Goal: Find specific page/section: Find specific page/section

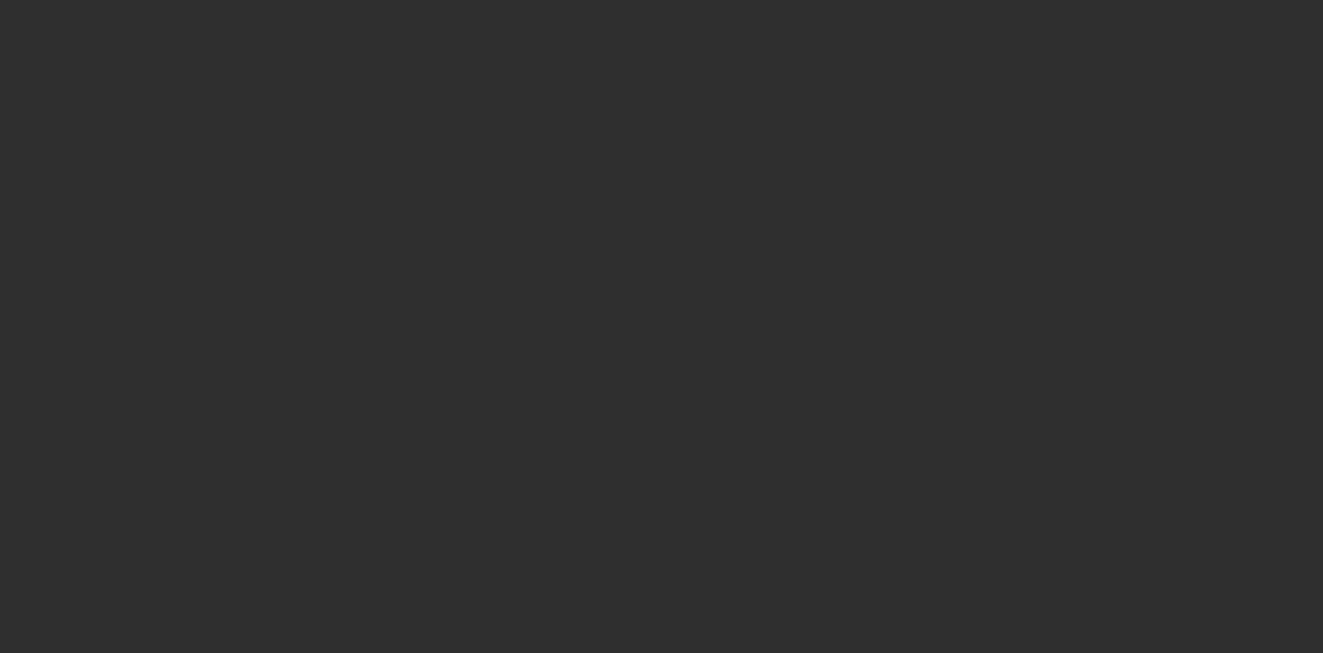
select select "10"
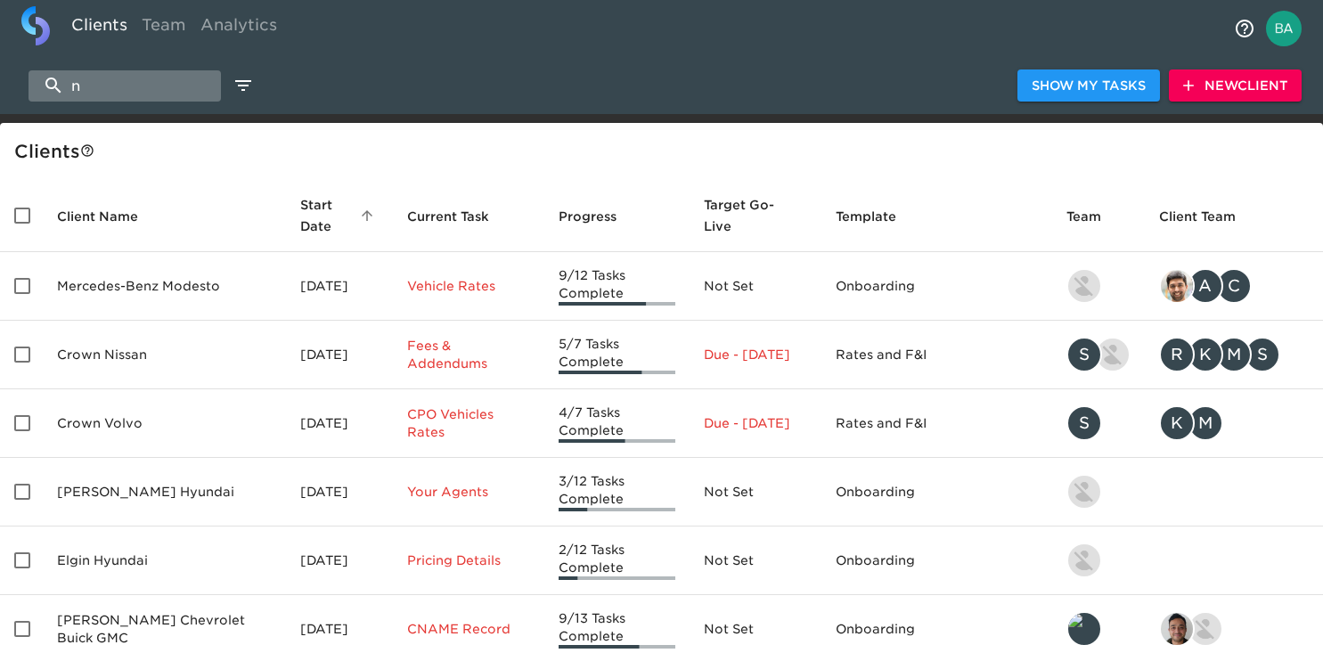
click at [125, 85] on input "n" at bounding box center [124, 85] width 192 height 31
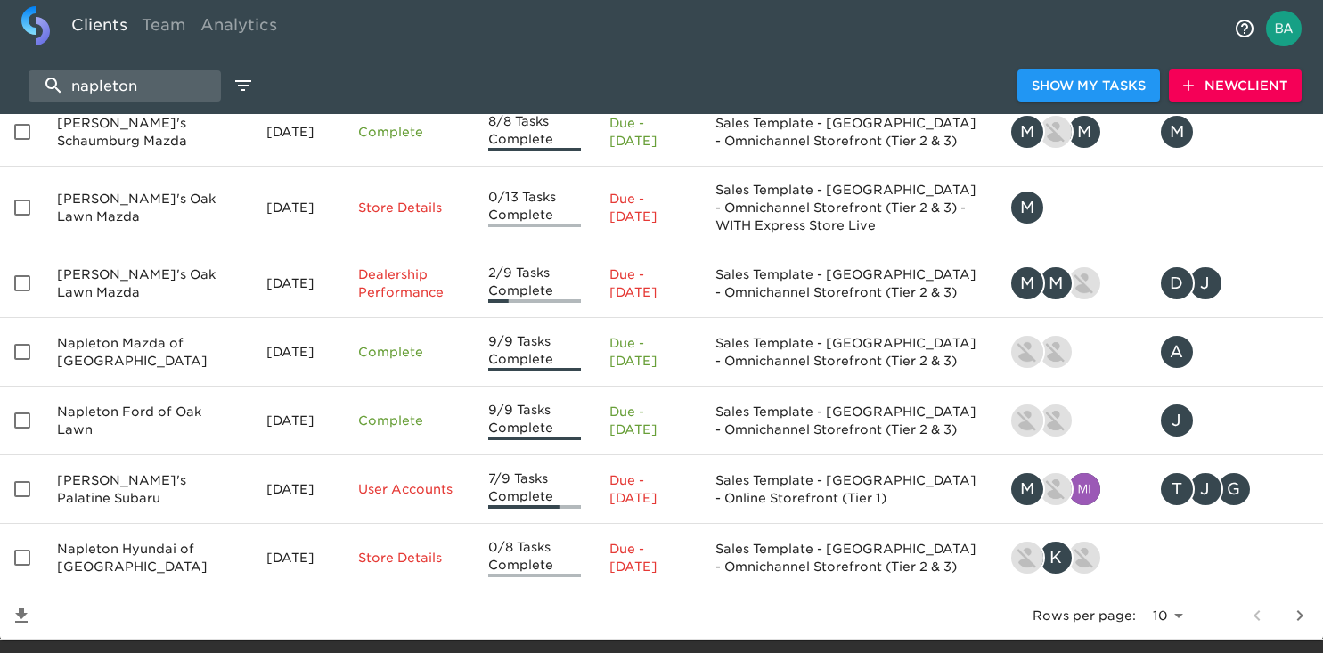
scroll to position [403, 0]
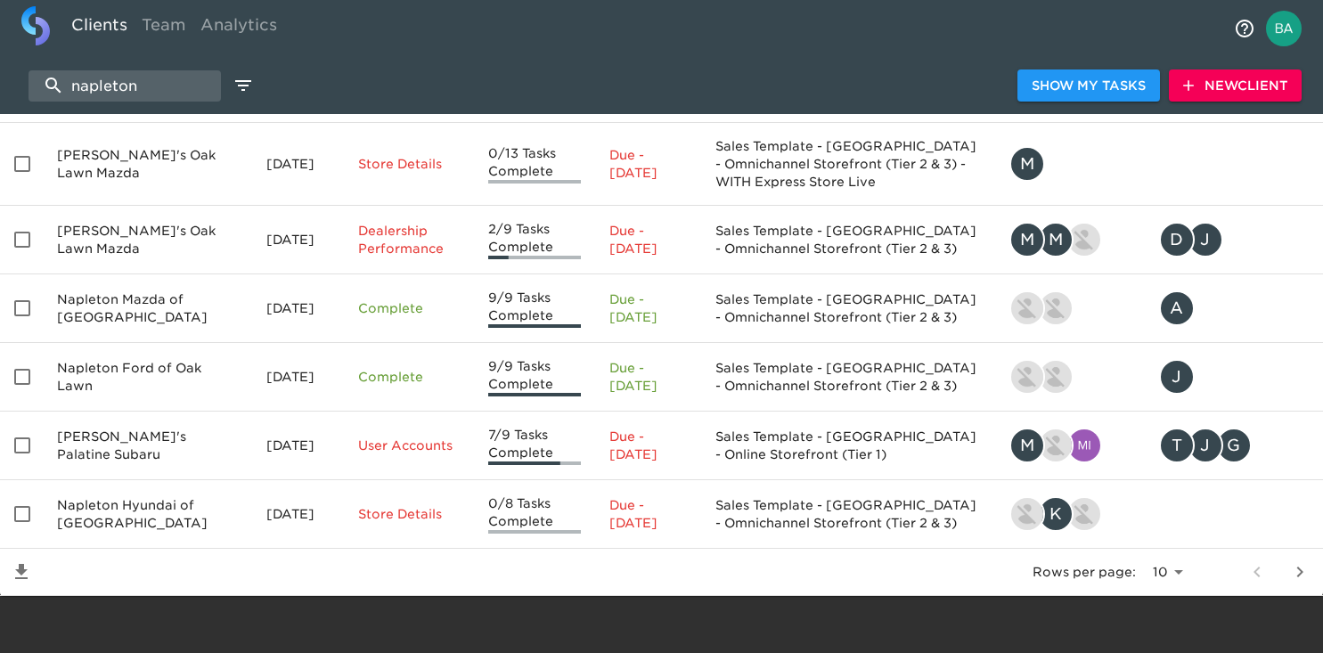
type input "napleton"
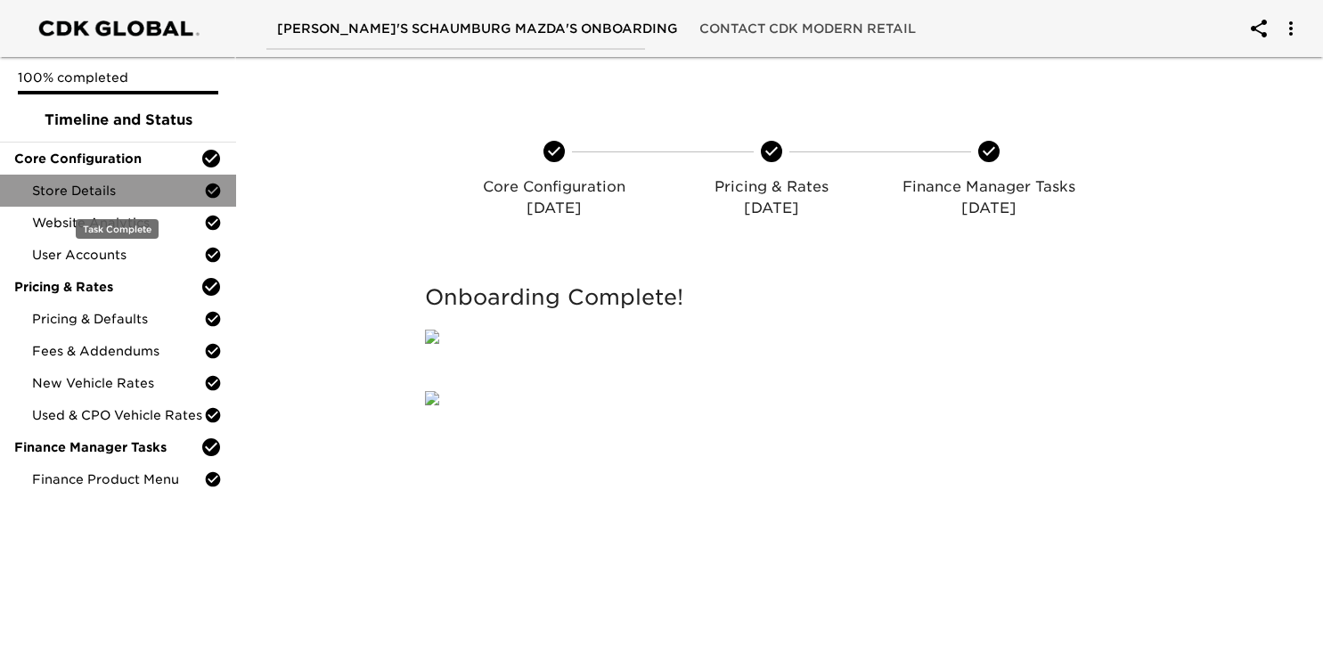
click at [82, 201] on div "Store Details" at bounding box center [118, 191] width 236 height 32
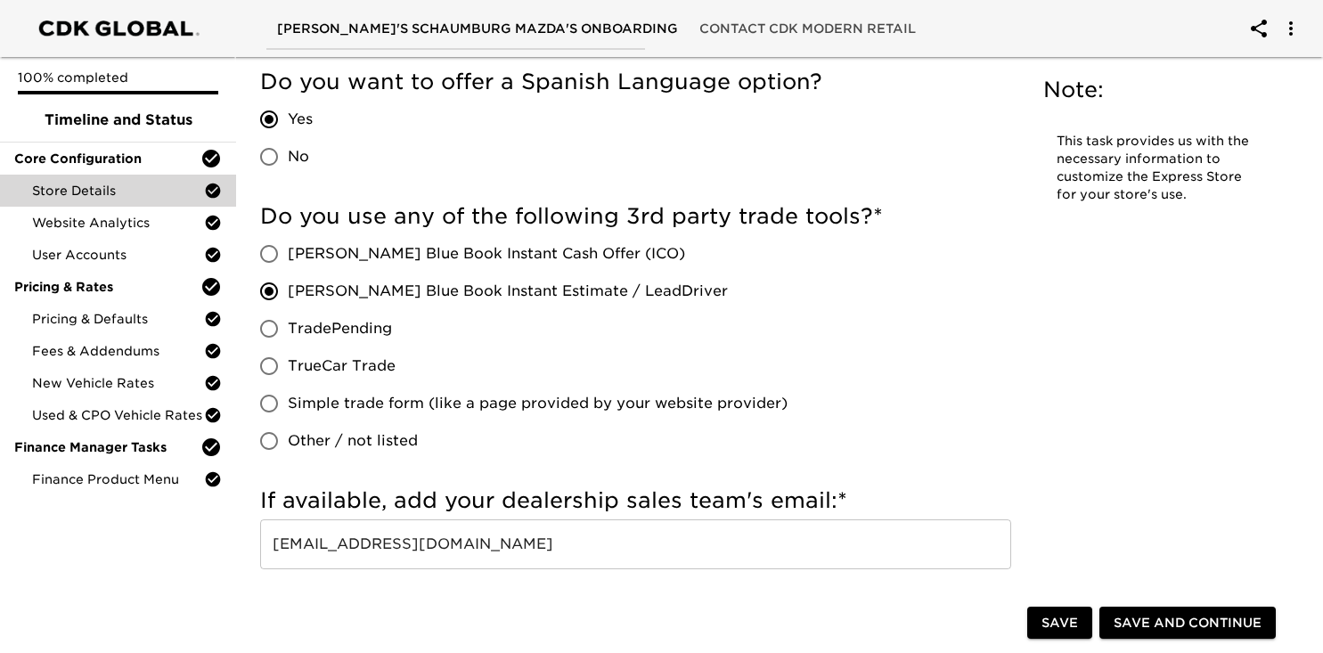
scroll to position [3648, 0]
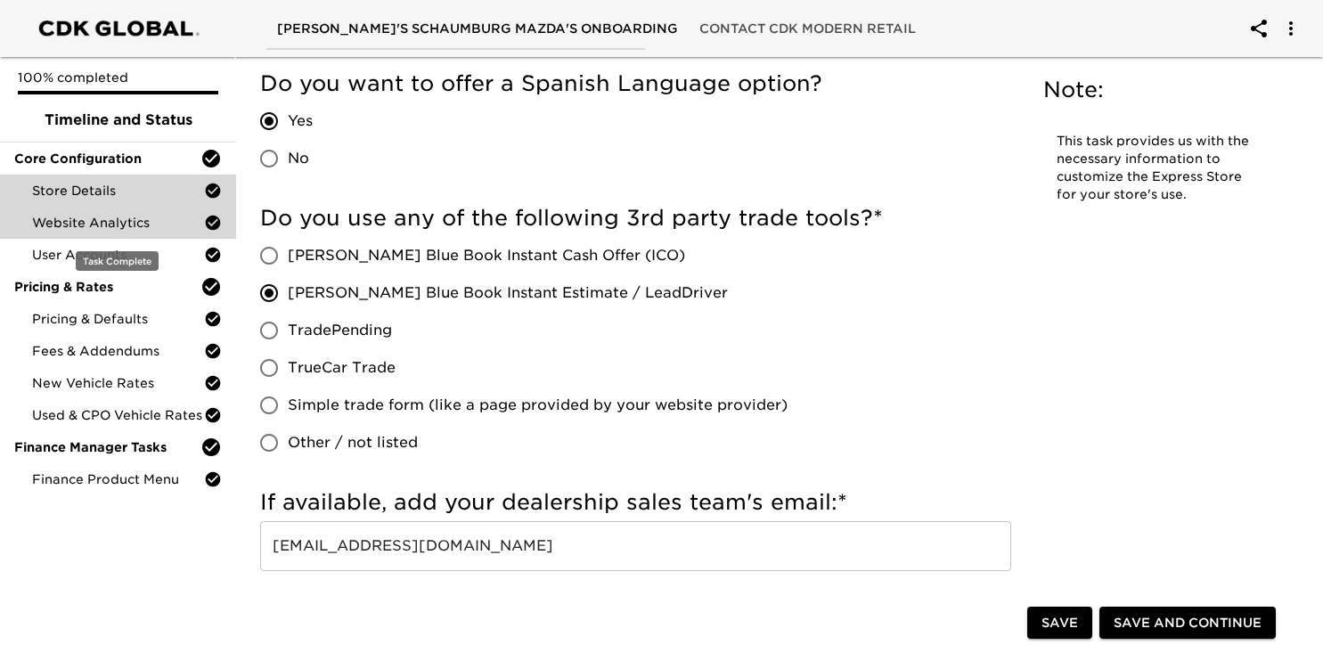
click at [127, 223] on span "Website Analytics" at bounding box center [118, 223] width 172 height 18
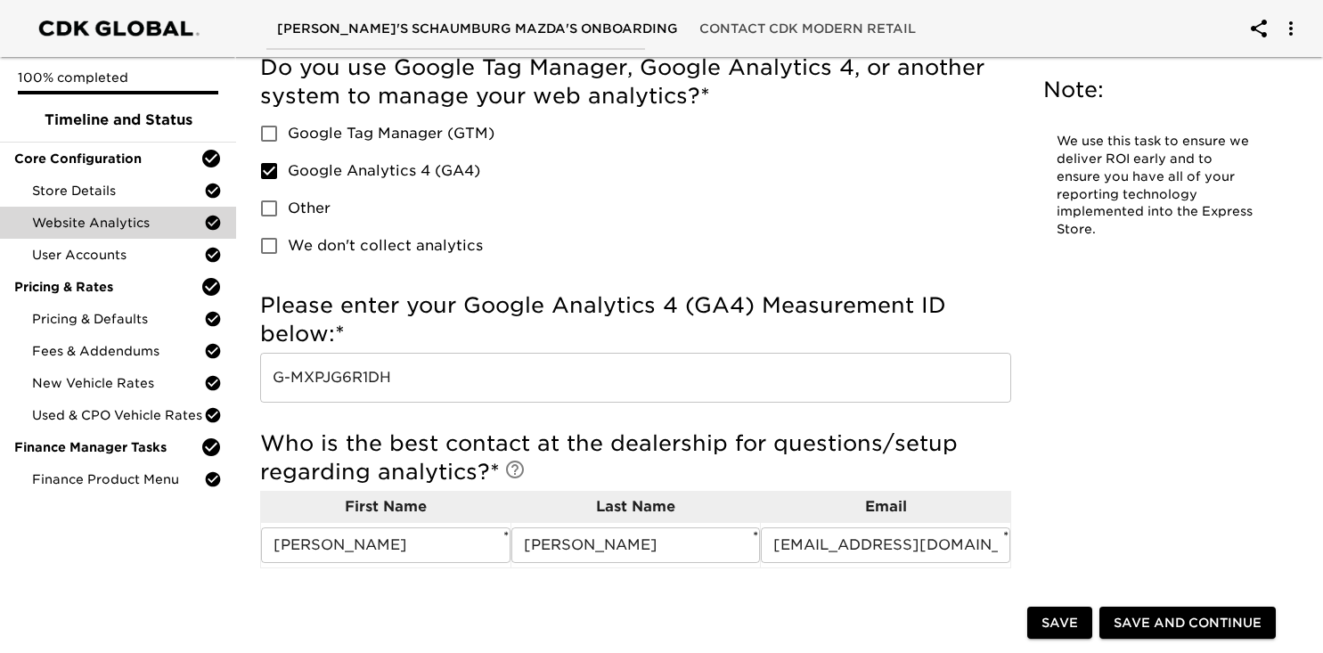
scroll to position [139, 0]
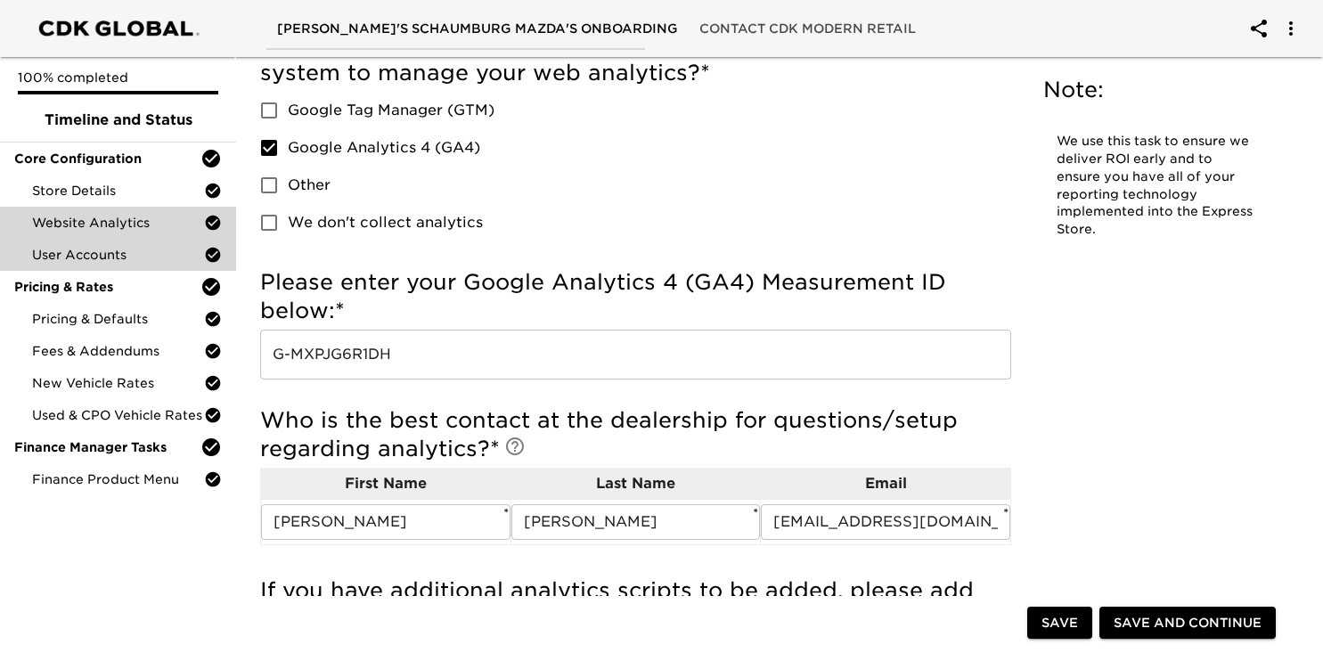
click at [137, 258] on span "User Accounts" at bounding box center [118, 255] width 172 height 18
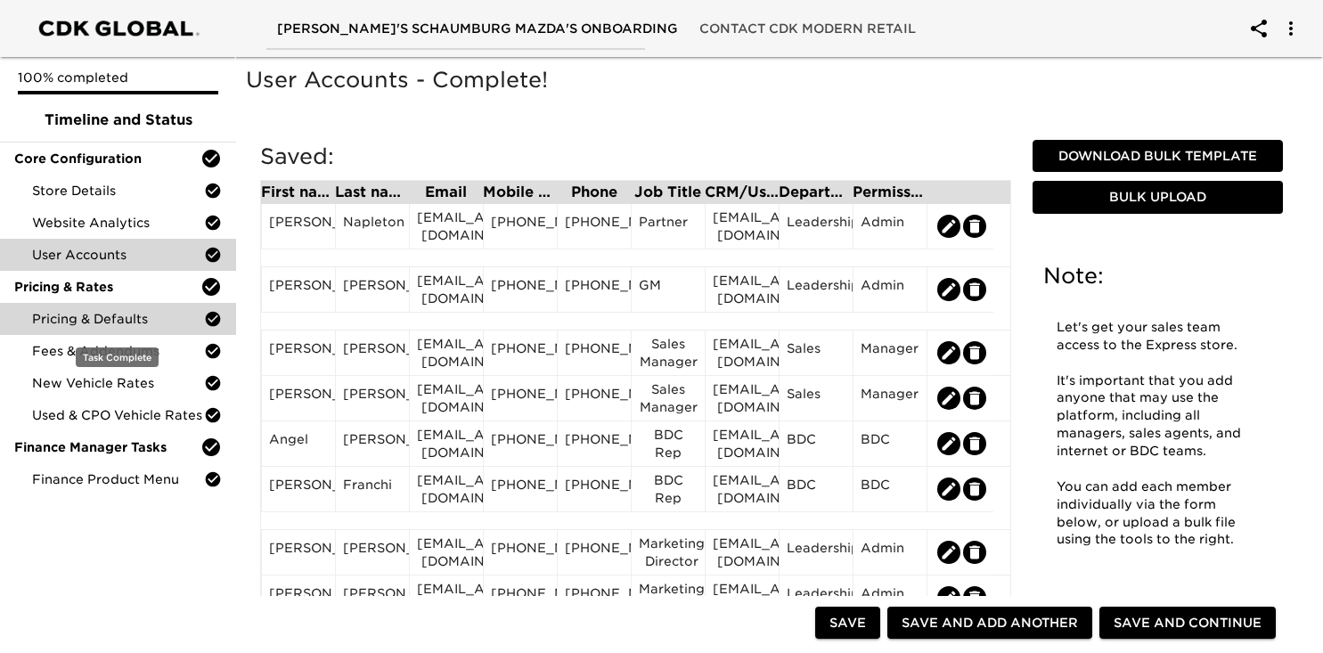
click at [69, 327] on span "Pricing & Defaults" at bounding box center [118, 319] width 172 height 18
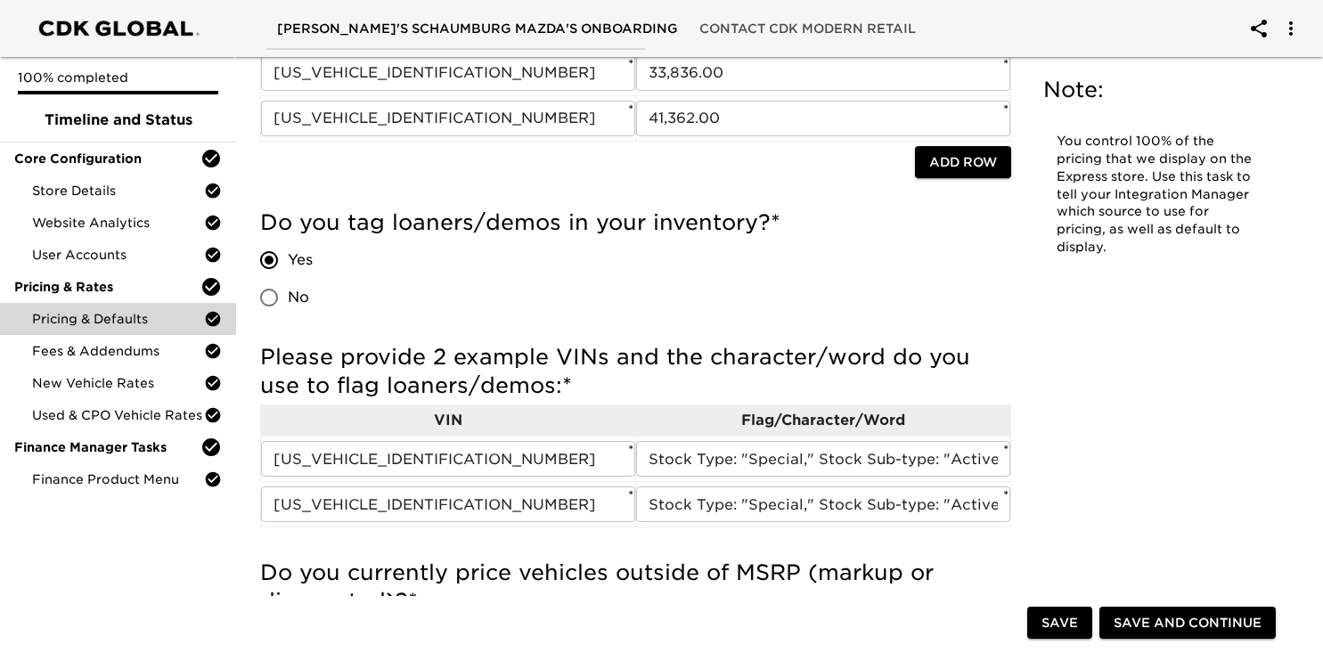
scroll to position [330, 0]
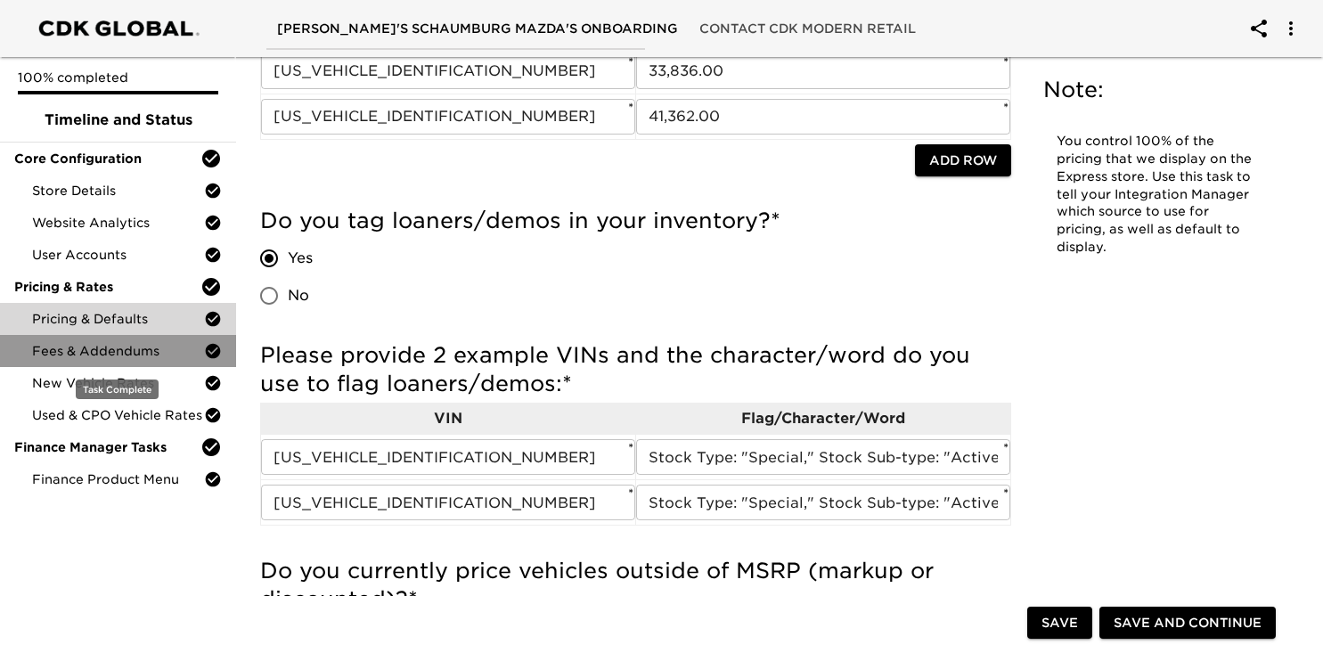
click at [87, 350] on span "Fees & Addendums" at bounding box center [118, 351] width 172 height 18
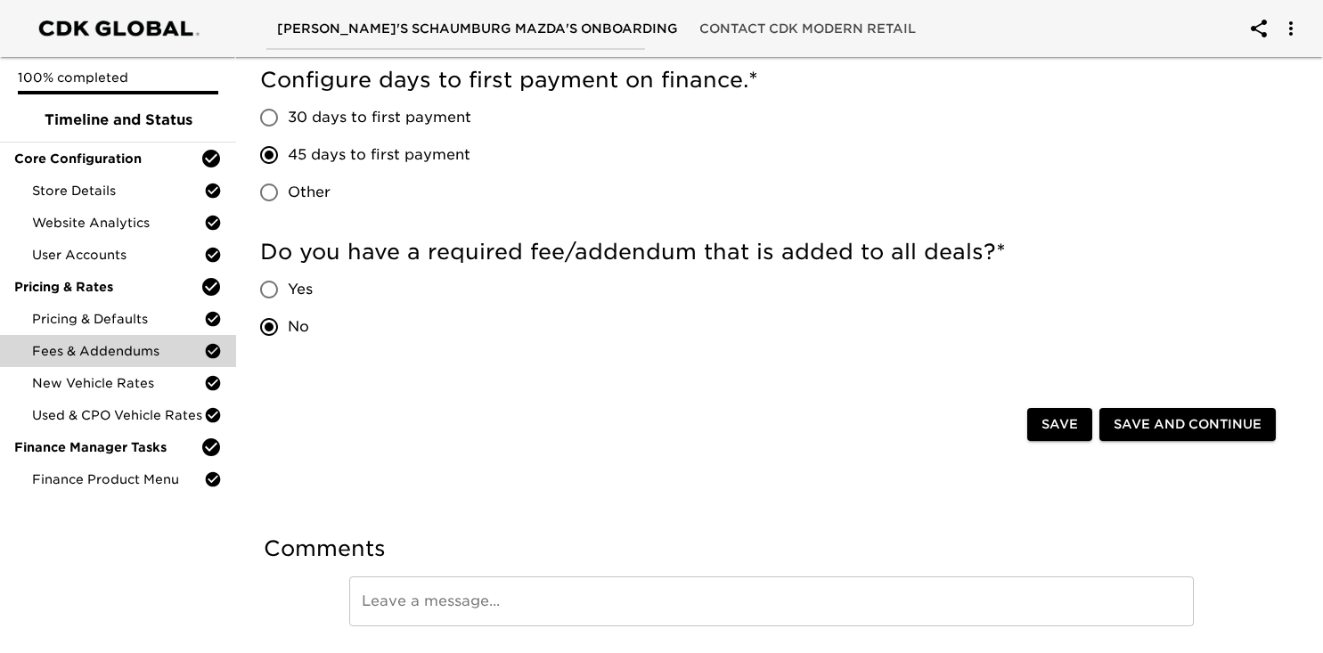
scroll to position [470, 0]
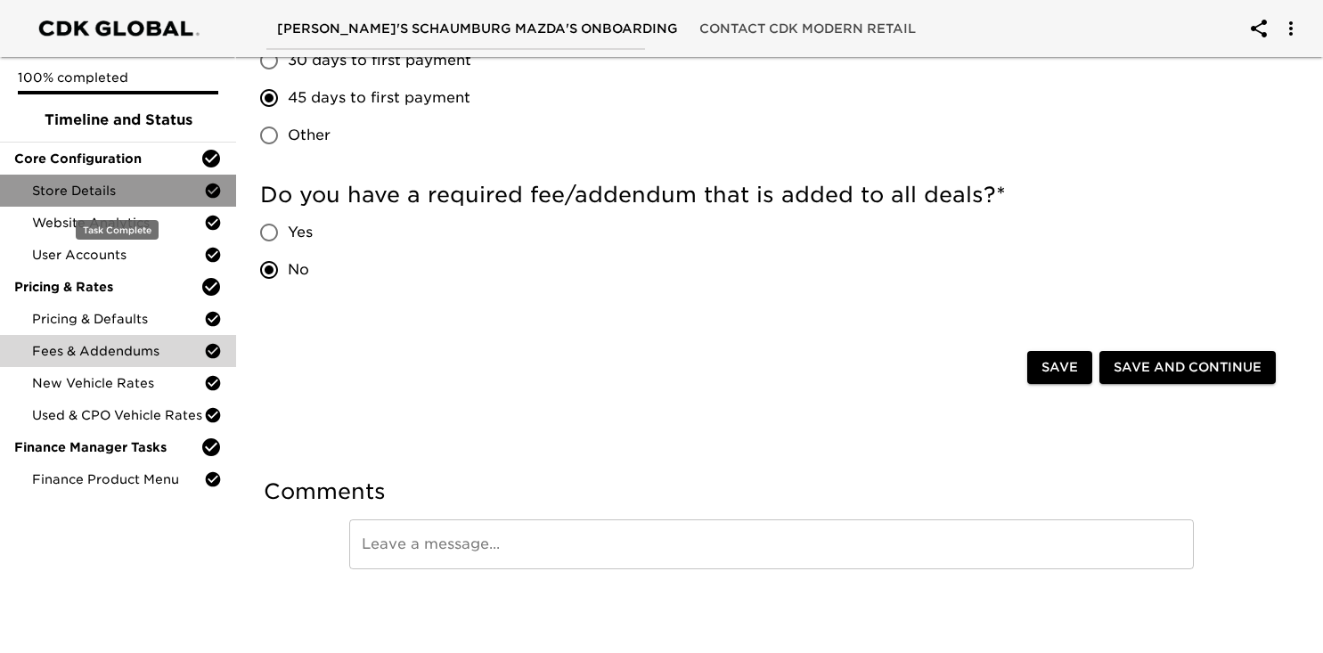
click at [121, 201] on div "Store Details" at bounding box center [118, 191] width 236 height 32
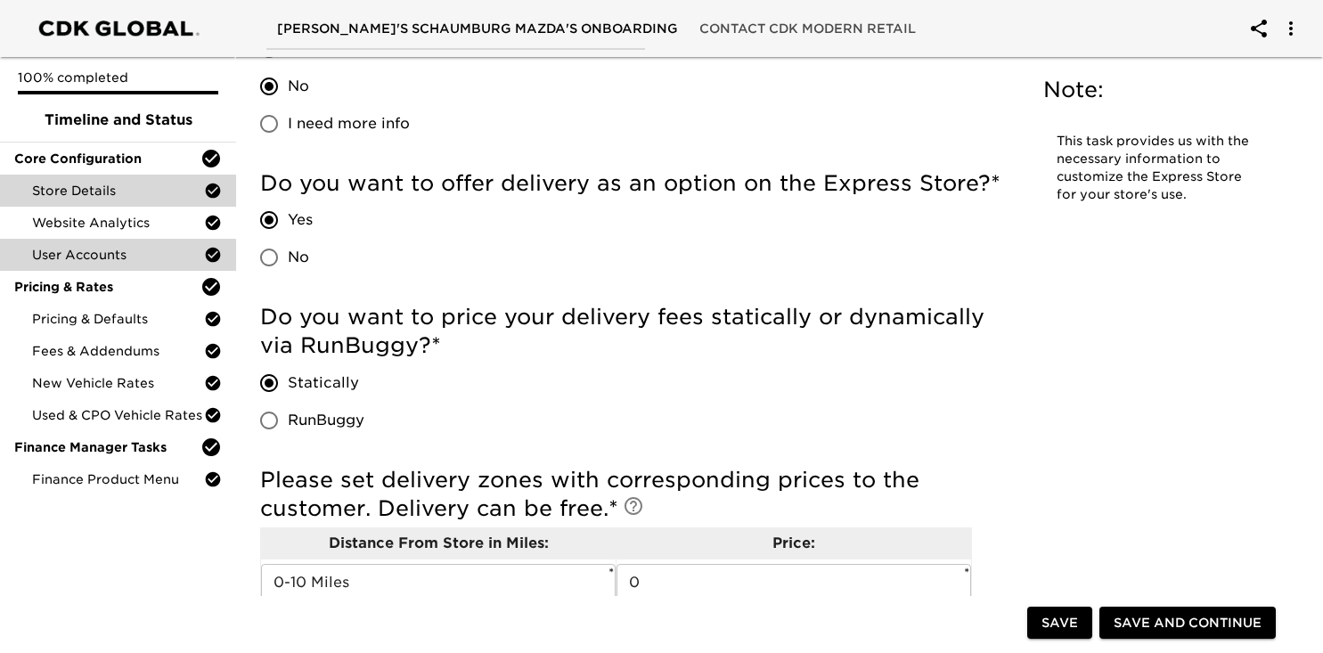
scroll to position [4684, 0]
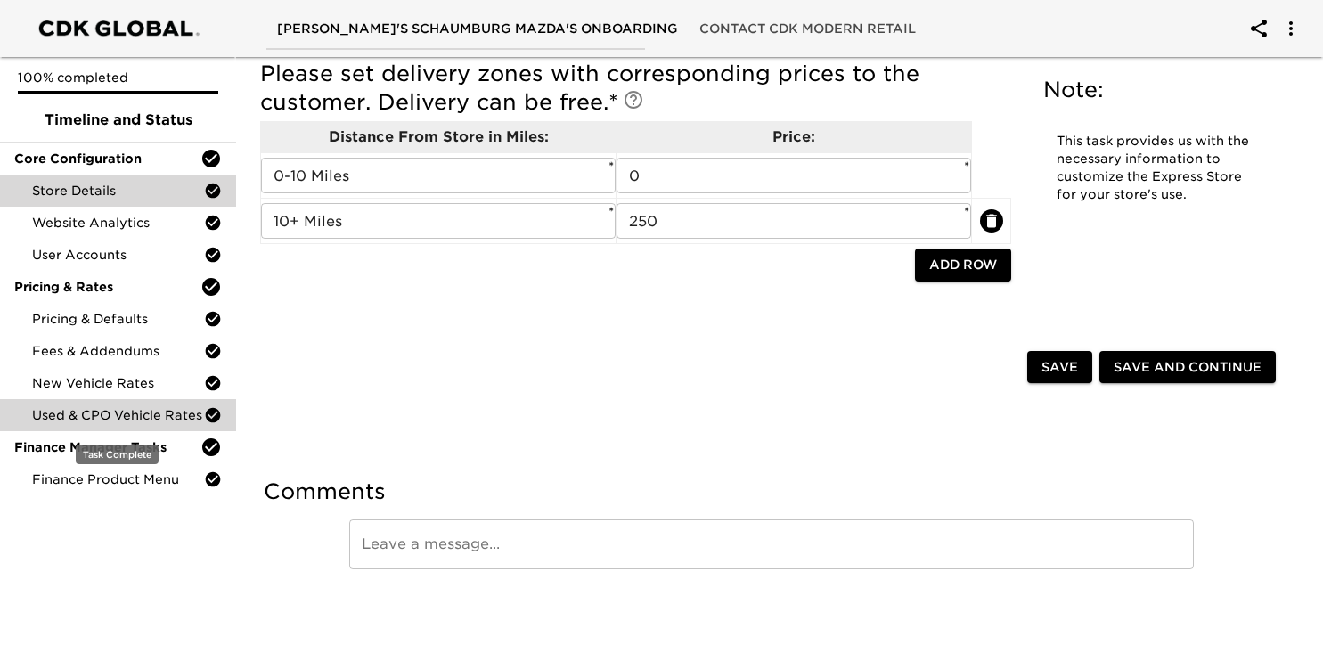
click at [88, 409] on span "Used & CPO Vehicle Rates" at bounding box center [118, 415] width 172 height 18
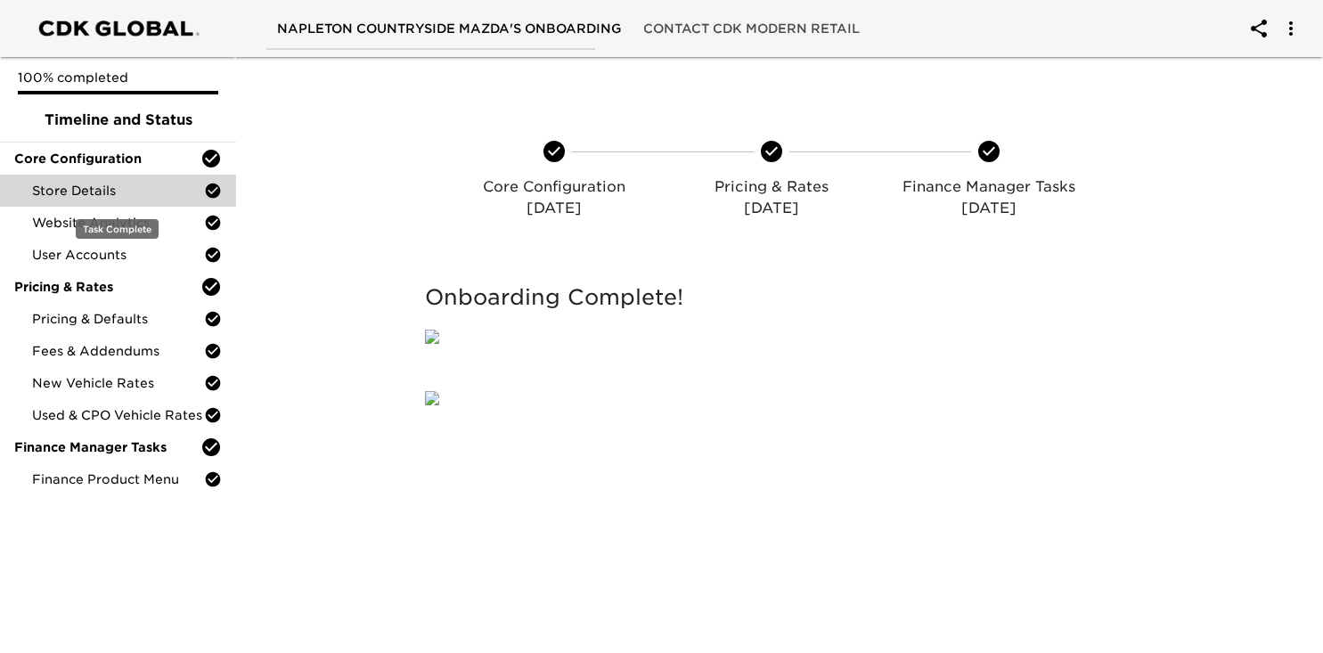
click at [105, 183] on span "Store Details" at bounding box center [118, 191] width 172 height 18
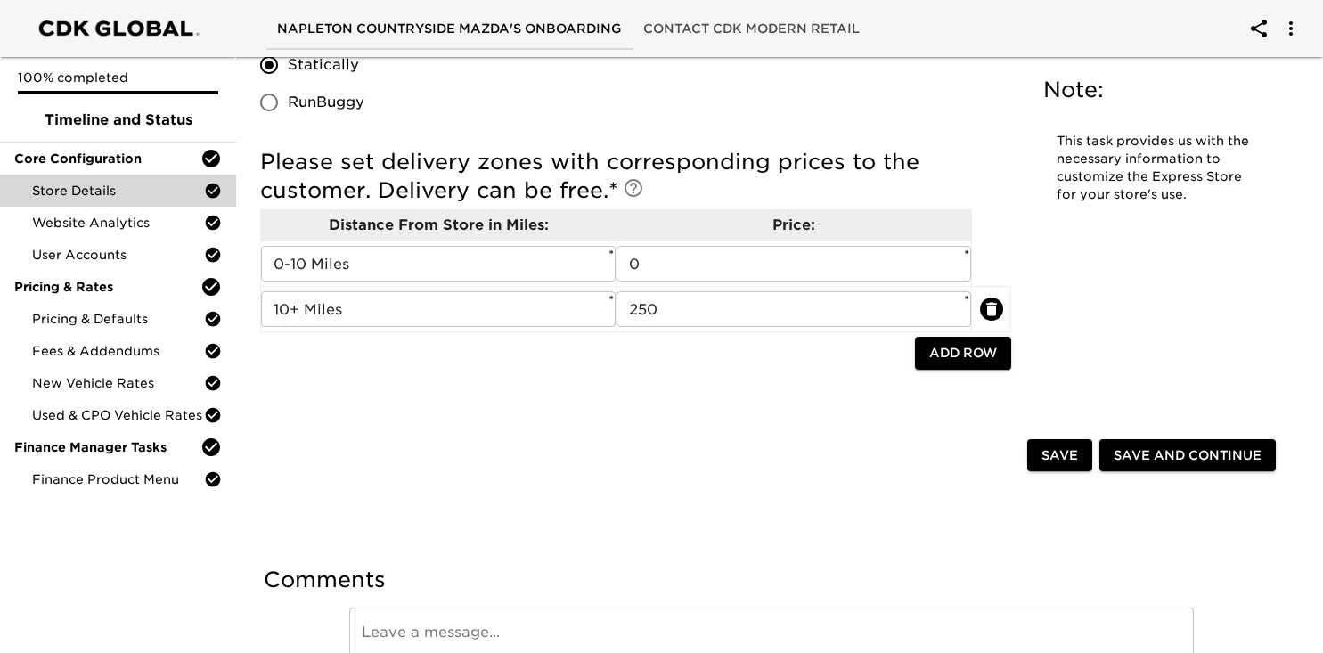
scroll to position [4596, 0]
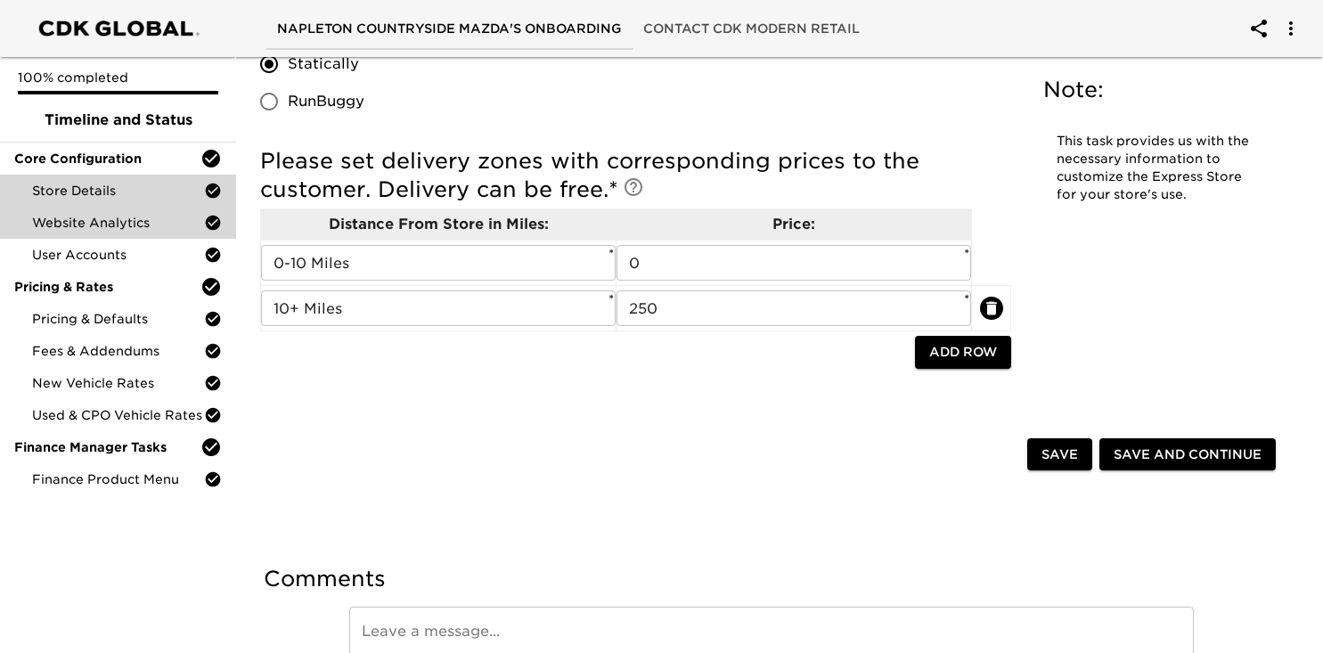
click at [124, 231] on span "Website Analytics" at bounding box center [118, 223] width 172 height 18
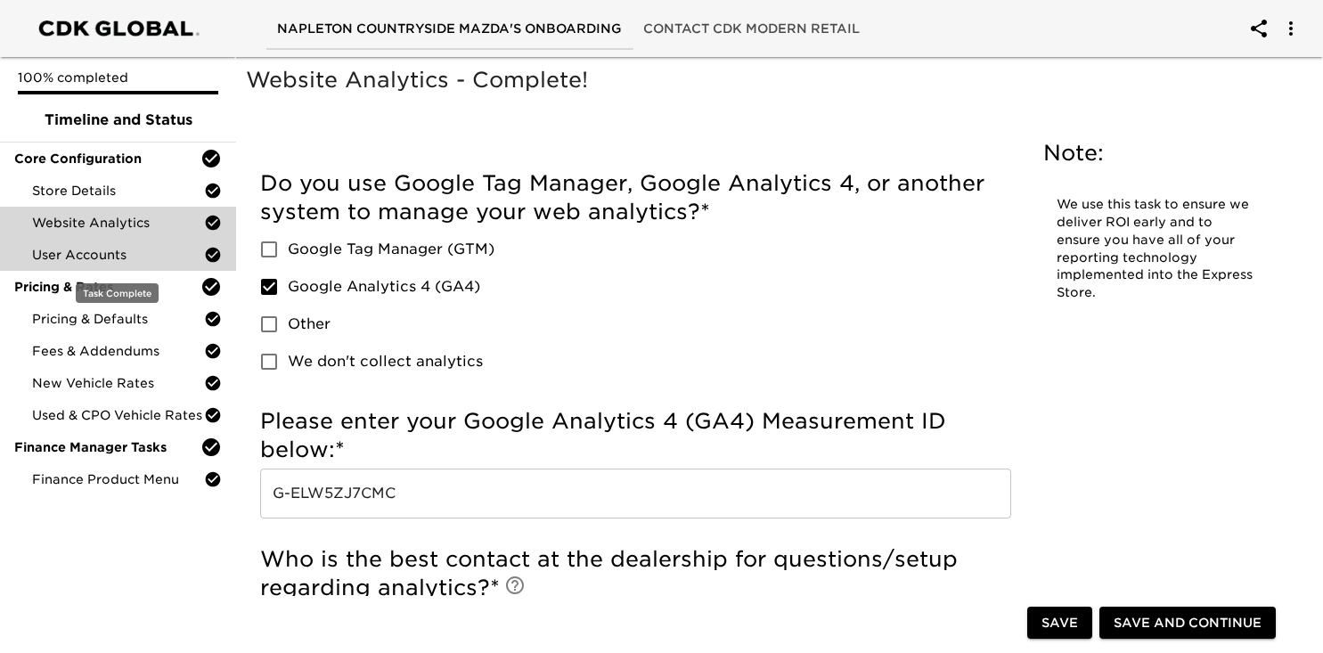
click at [128, 256] on span "User Accounts" at bounding box center [118, 255] width 172 height 18
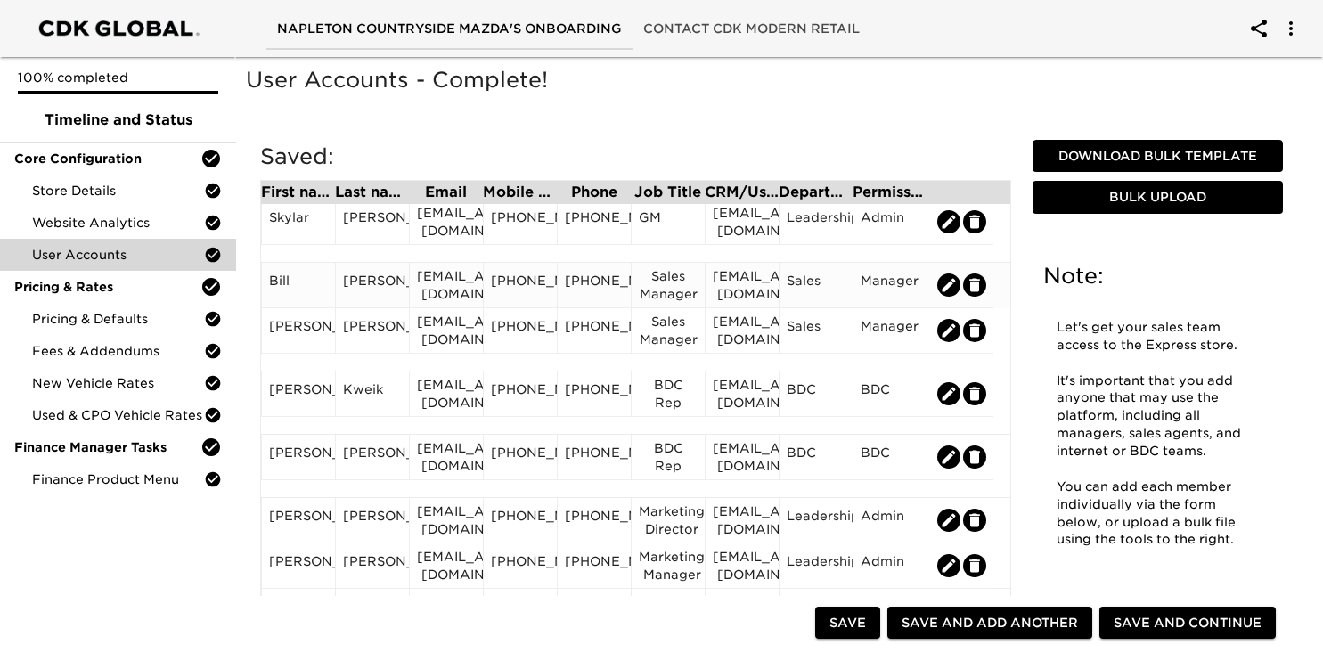
scroll to position [77, 0]
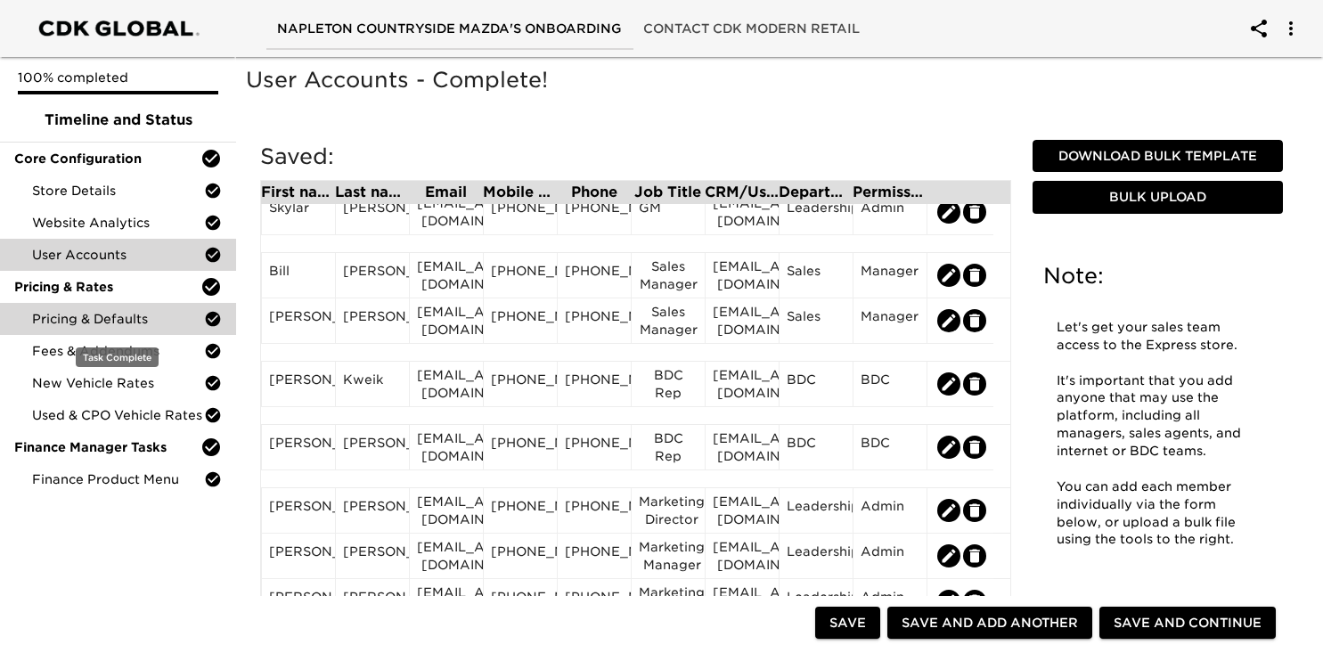
click at [119, 313] on span "Pricing & Defaults" at bounding box center [118, 319] width 172 height 18
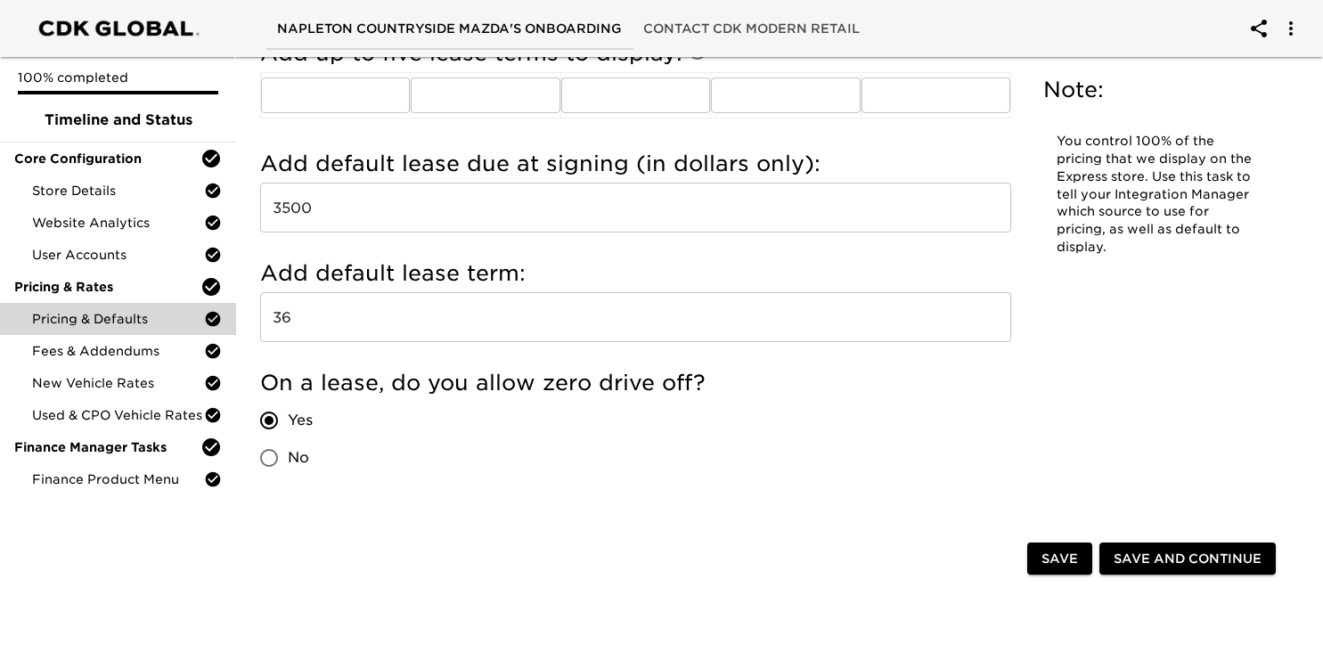
scroll to position [2557, 0]
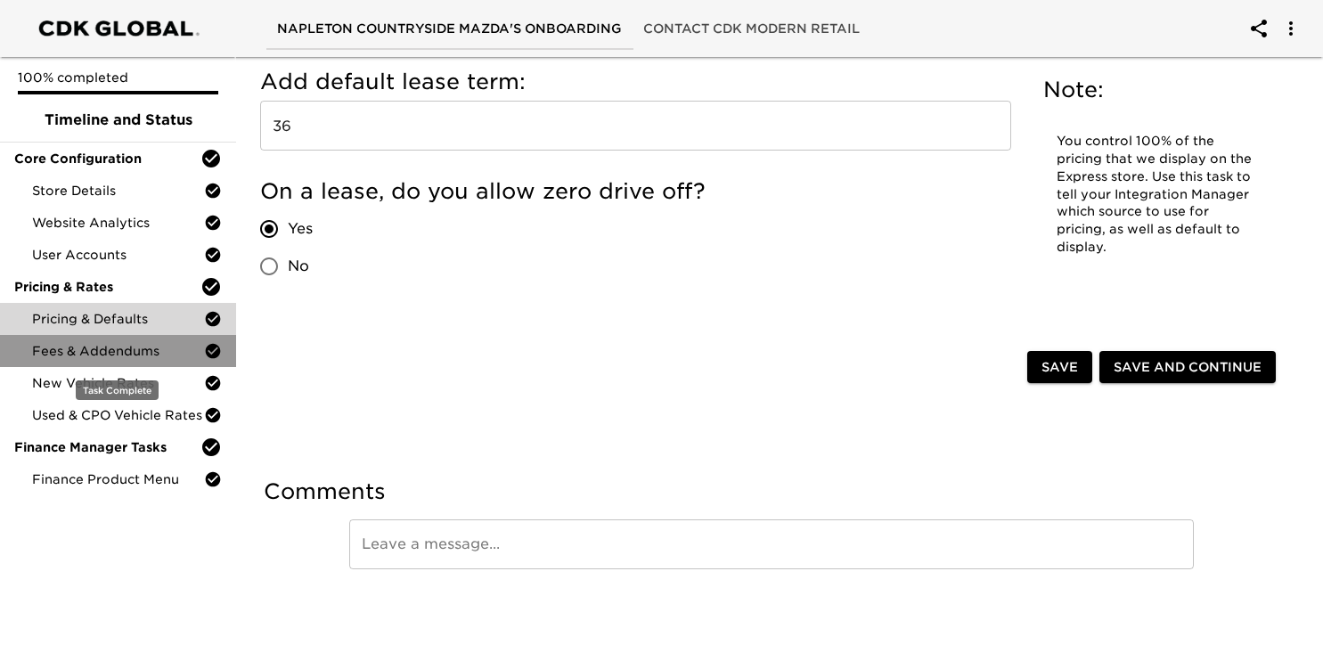
click at [122, 355] on span "Fees & Addendums" at bounding box center [118, 351] width 172 height 18
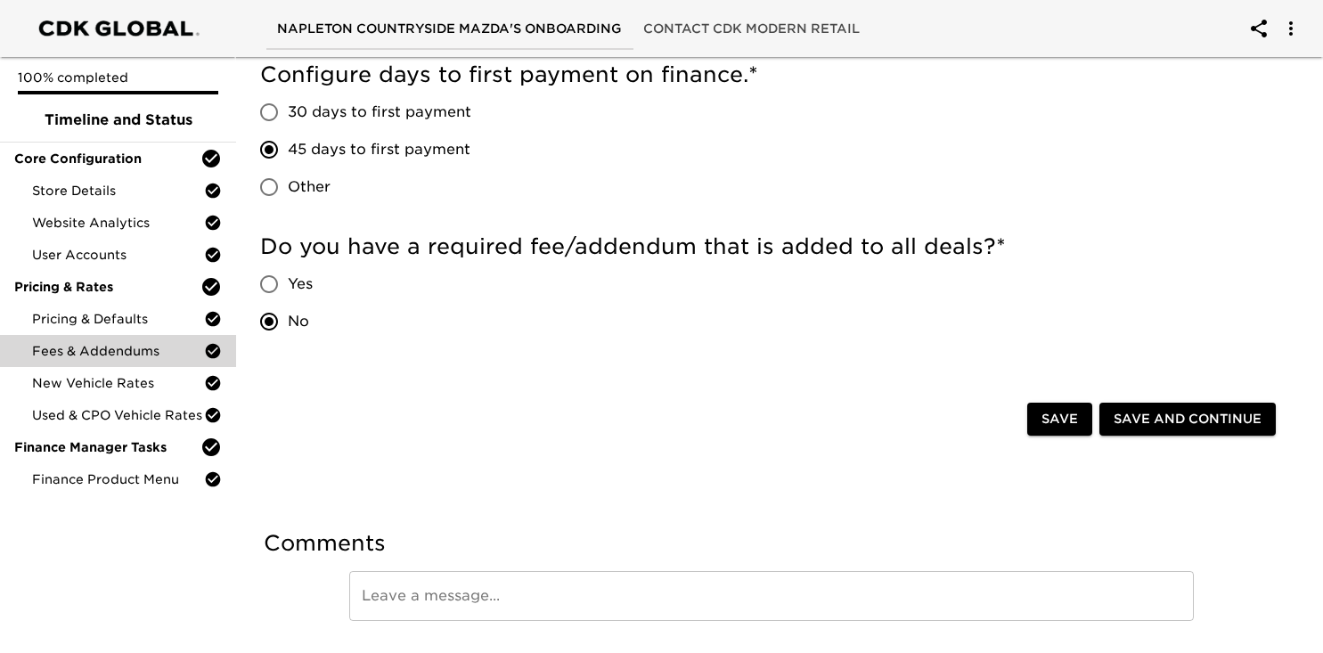
scroll to position [470, 0]
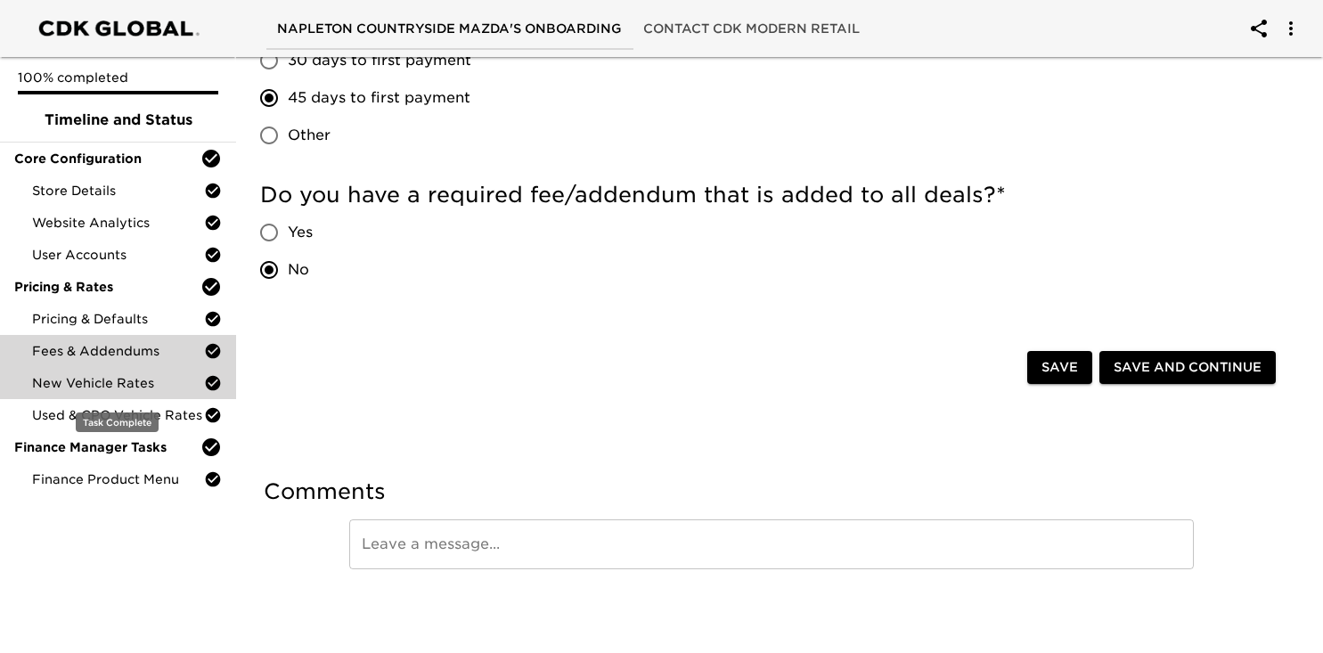
click at [147, 381] on span "New Vehicle Rates" at bounding box center [118, 383] width 172 height 18
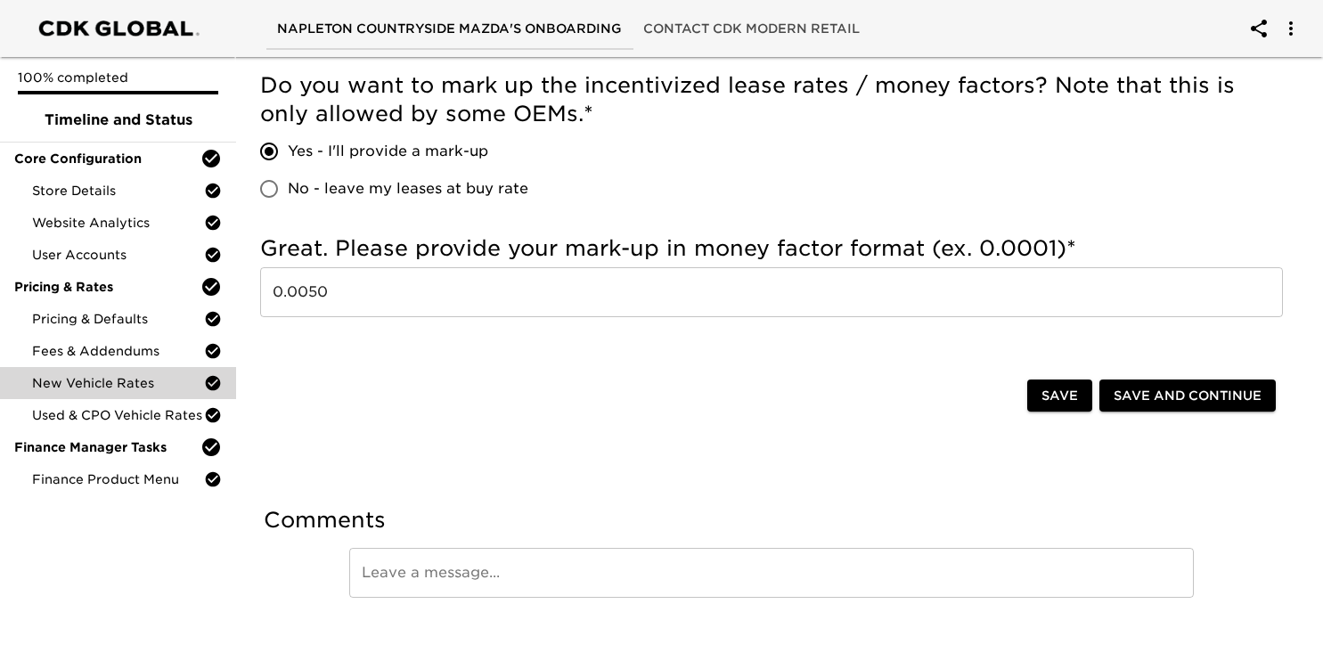
scroll to position [1453, 0]
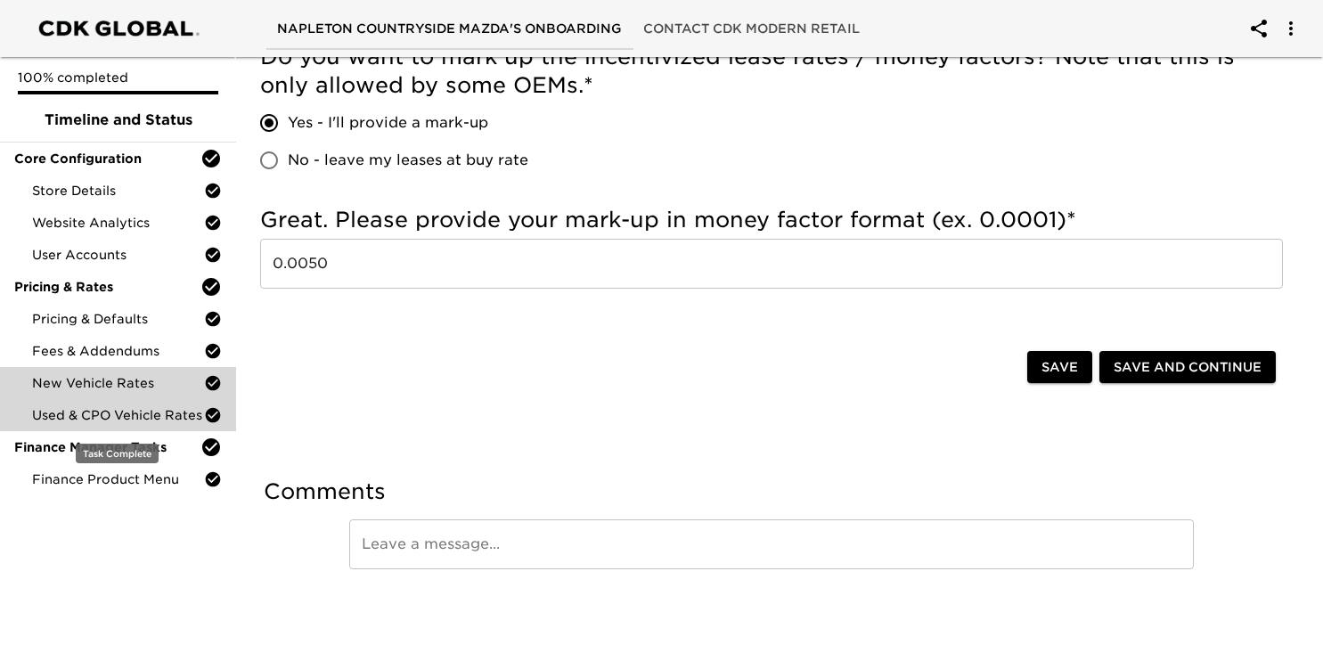
click at [136, 410] on span "Used & CPO Vehicle Rates" at bounding box center [118, 415] width 172 height 18
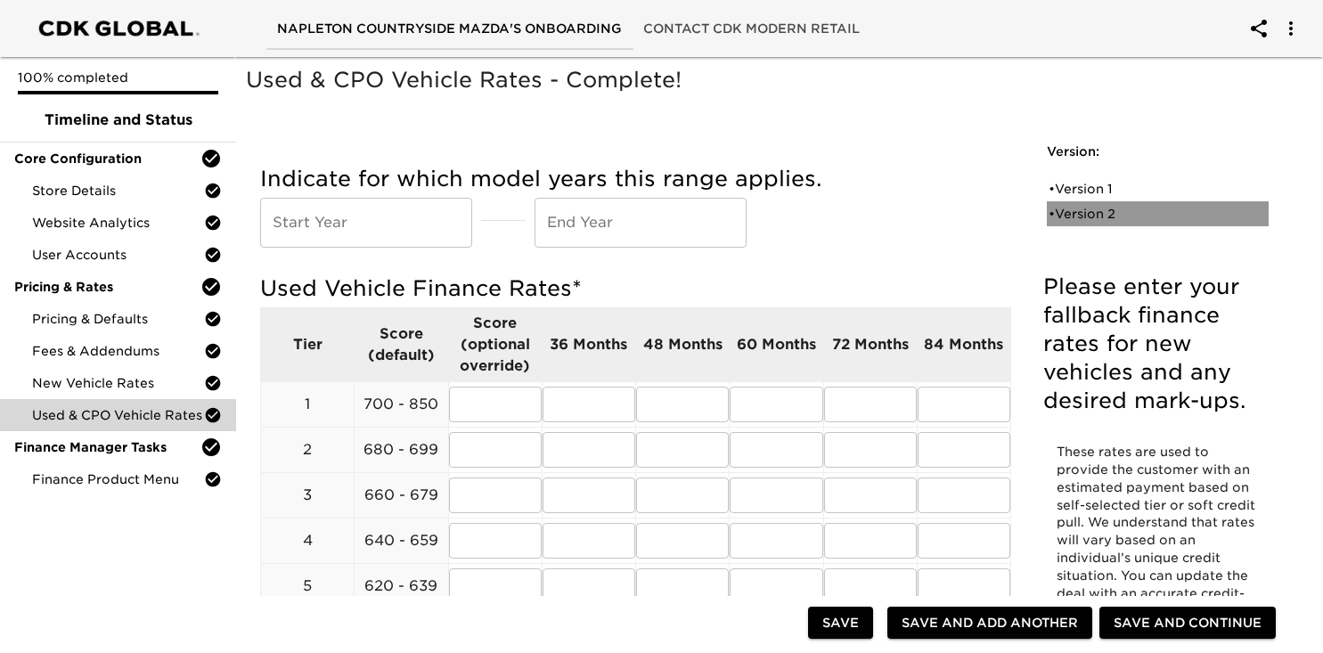
click at [1092, 209] on div "• Version 2" at bounding box center [1144, 214] width 193 height 18
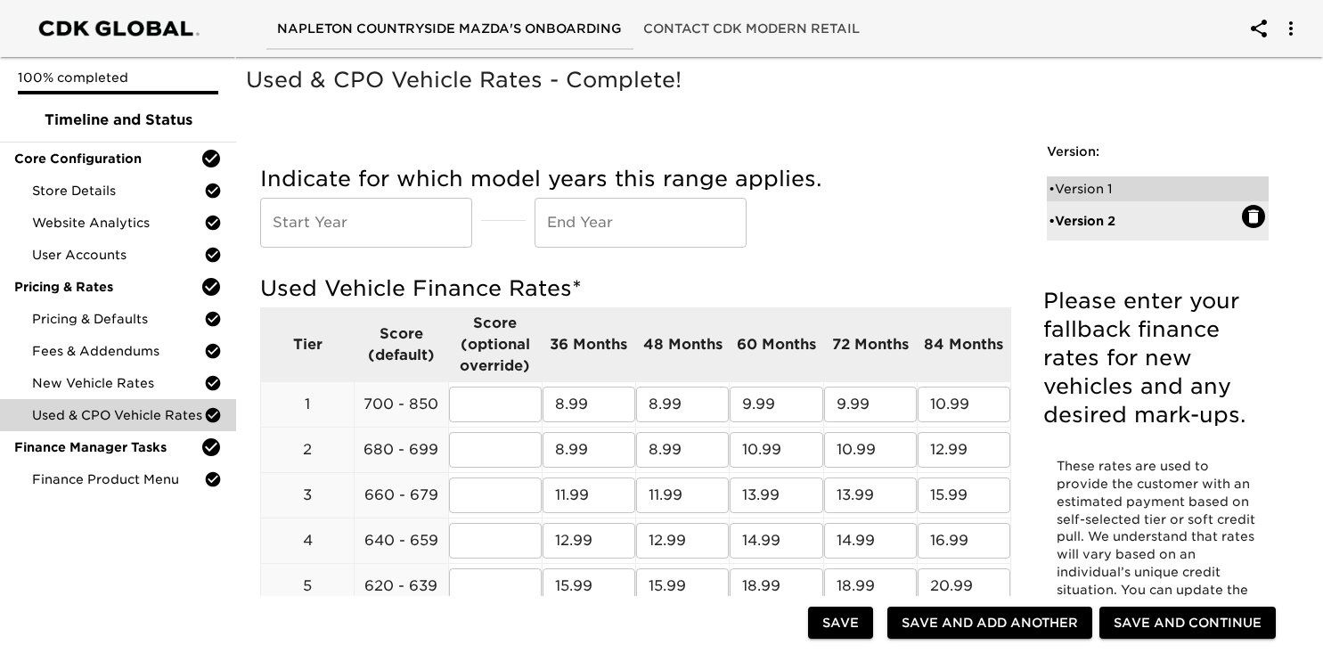
click at [1083, 189] on div "• Version 1" at bounding box center [1144, 189] width 193 height 18
radio input "true"
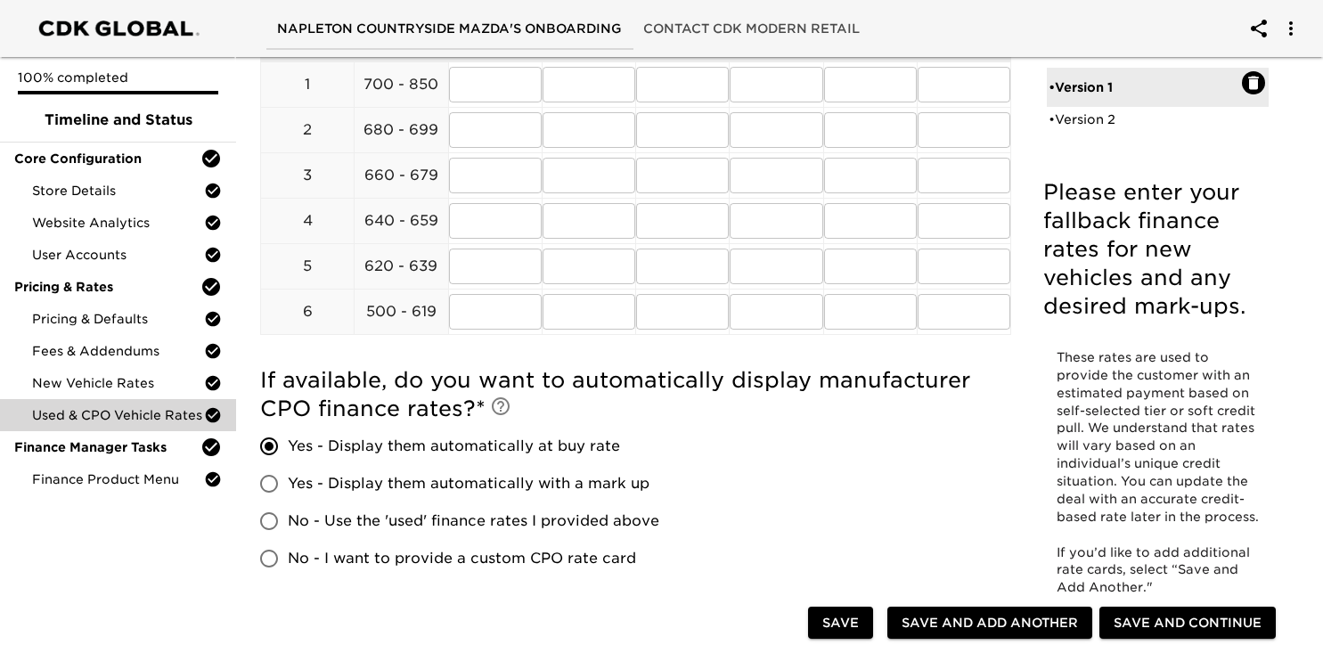
scroll to position [409, 0]
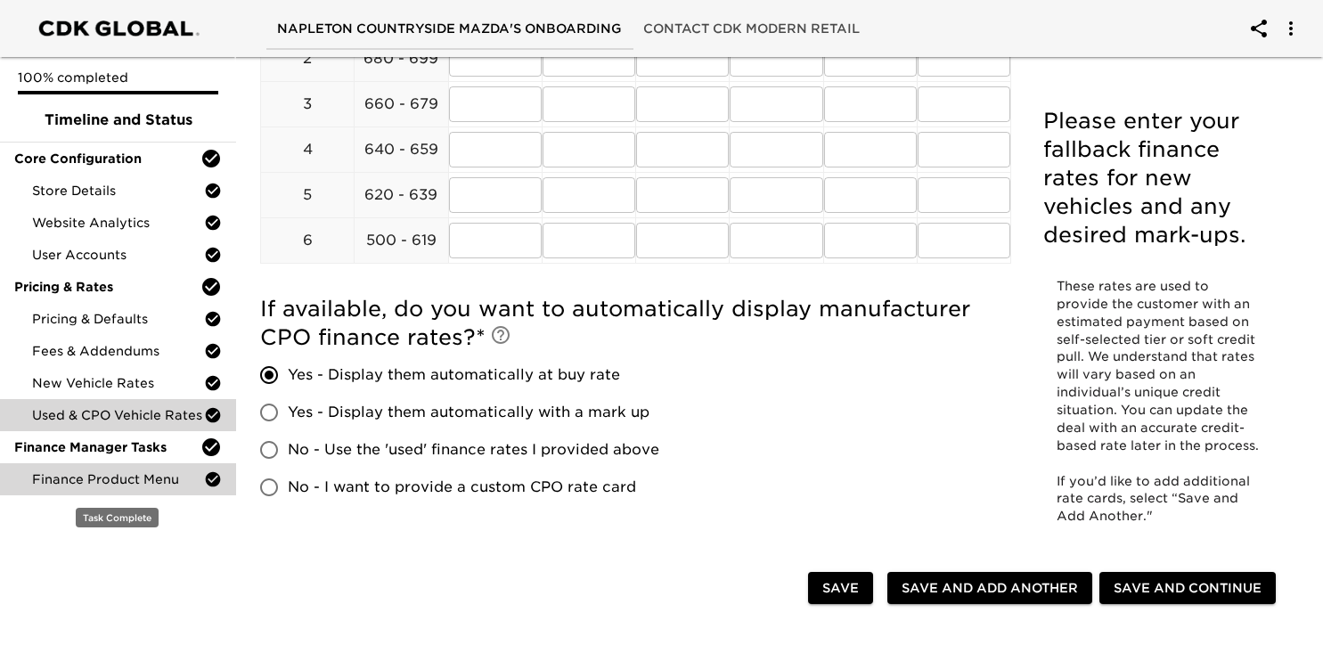
click at [138, 475] on span "Finance Product Menu" at bounding box center [118, 479] width 172 height 18
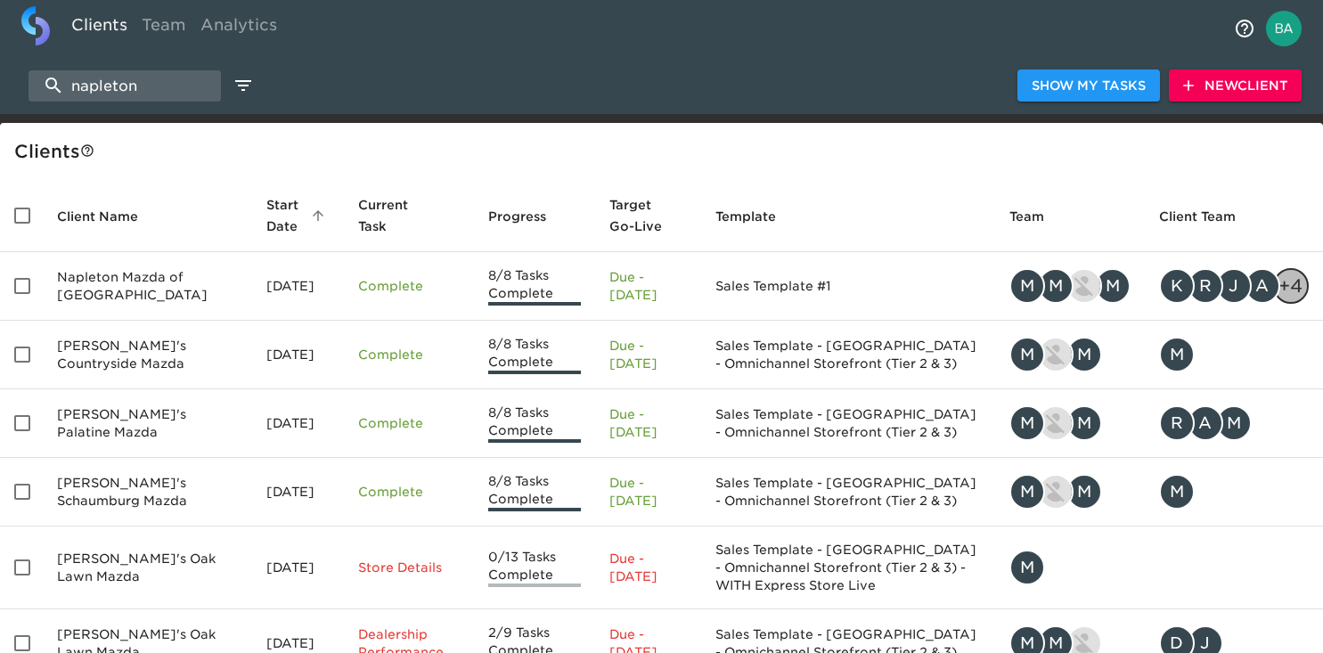
select select "10"
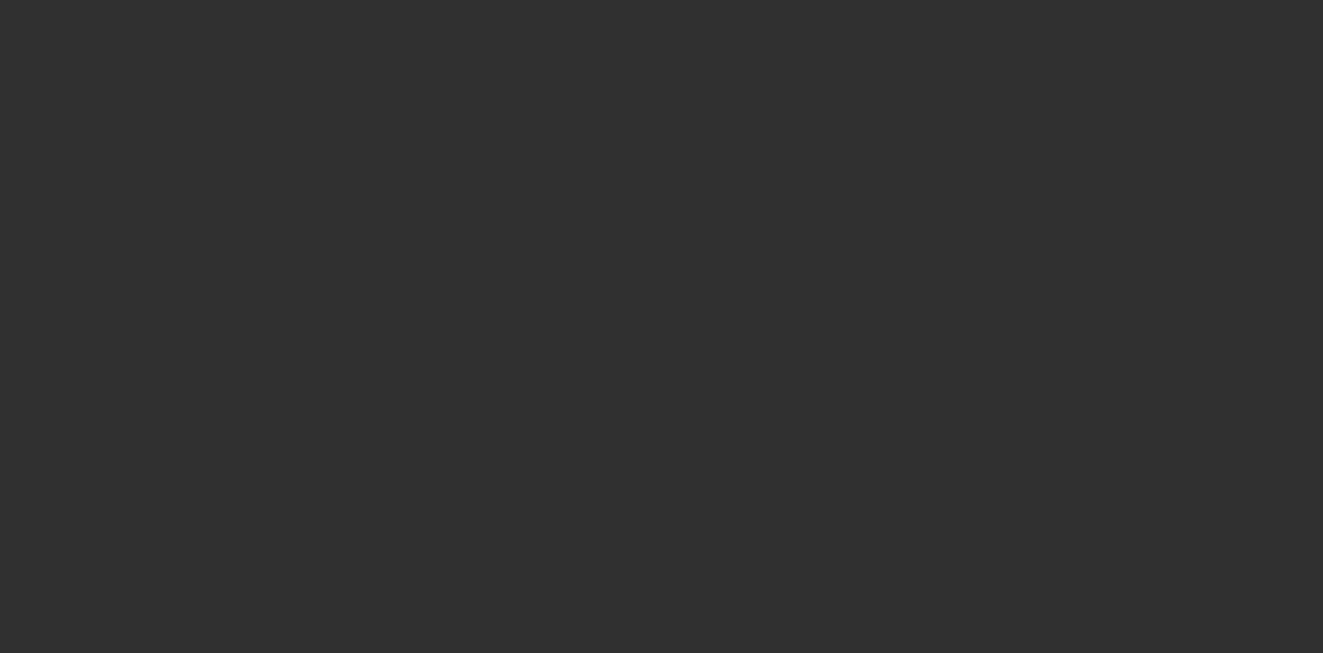
select select "10"
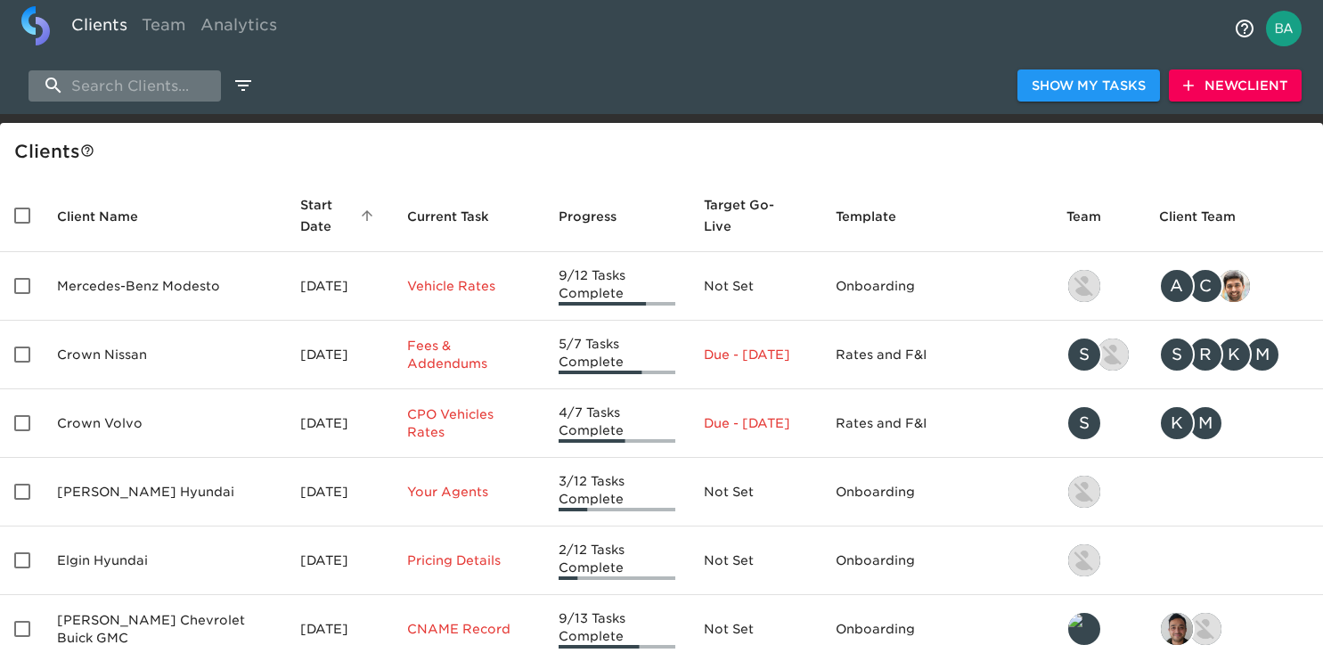
click at [126, 84] on input "search" at bounding box center [124, 85] width 192 height 31
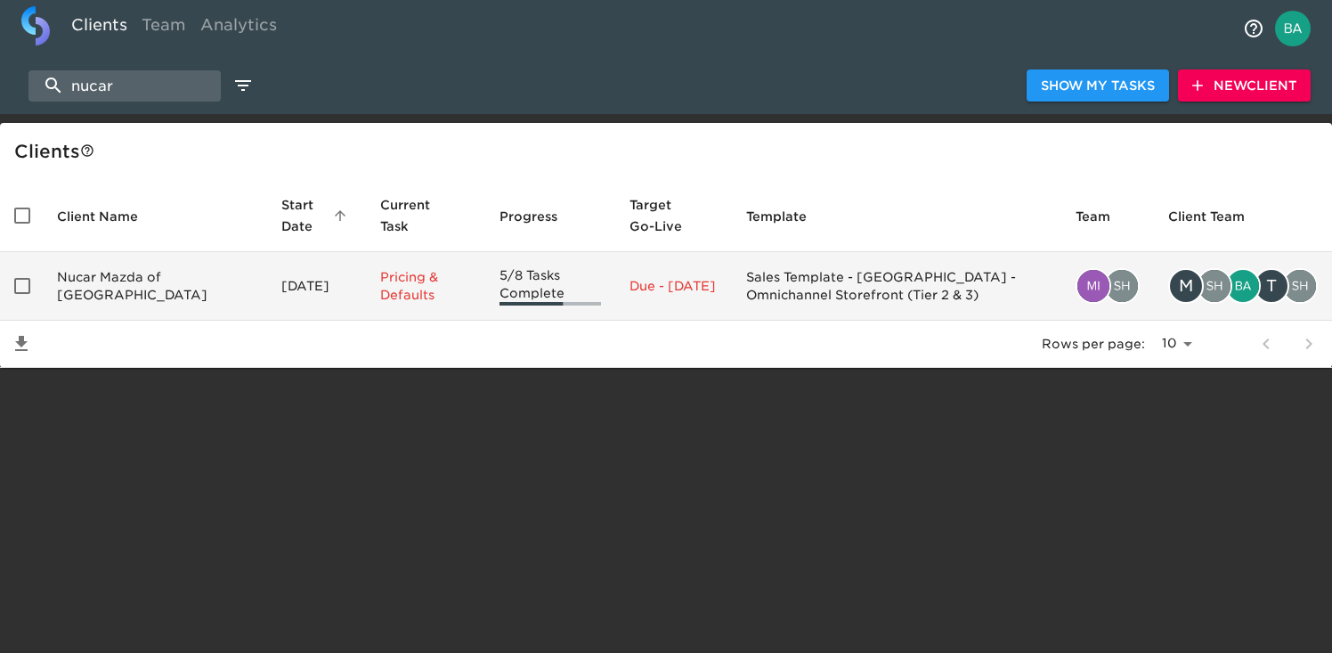
type input "nucar"
click at [127, 287] on td "Nucar Mazda of [GEOGRAPHIC_DATA]" at bounding box center [155, 286] width 224 height 69
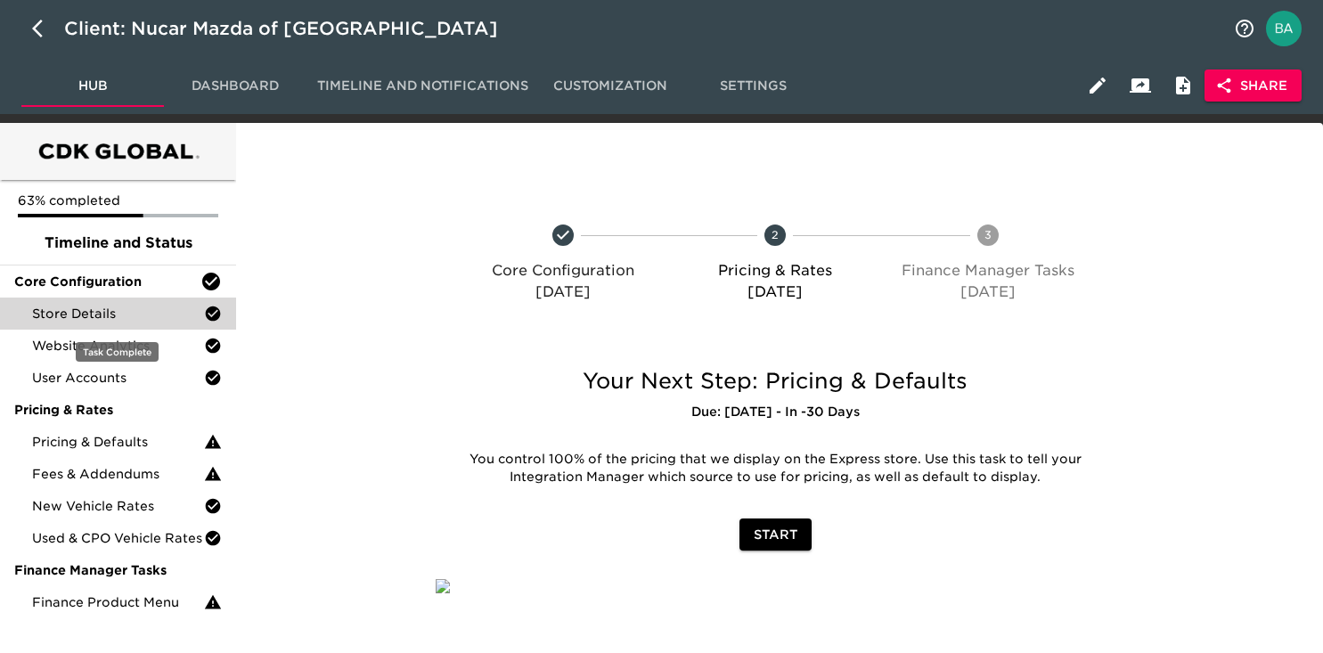
click at [99, 328] on div "Store Details" at bounding box center [118, 313] width 236 height 32
